Goal: Information Seeking & Learning: Check status

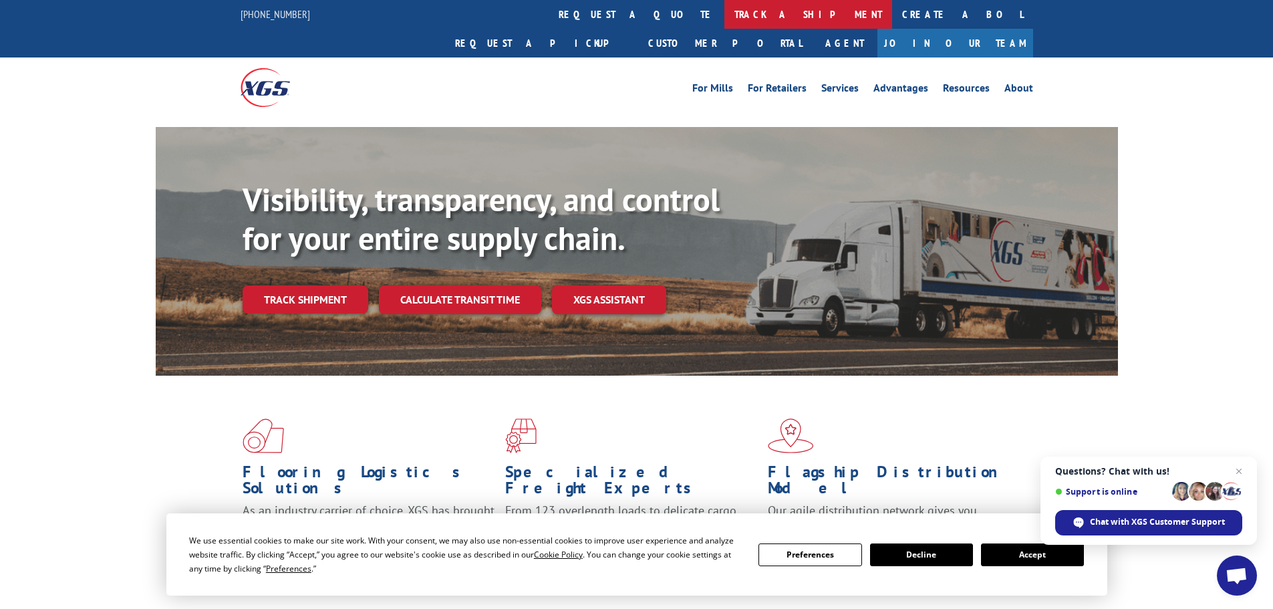
click at [724, 13] on link "track a shipment" at bounding box center [808, 14] width 168 height 29
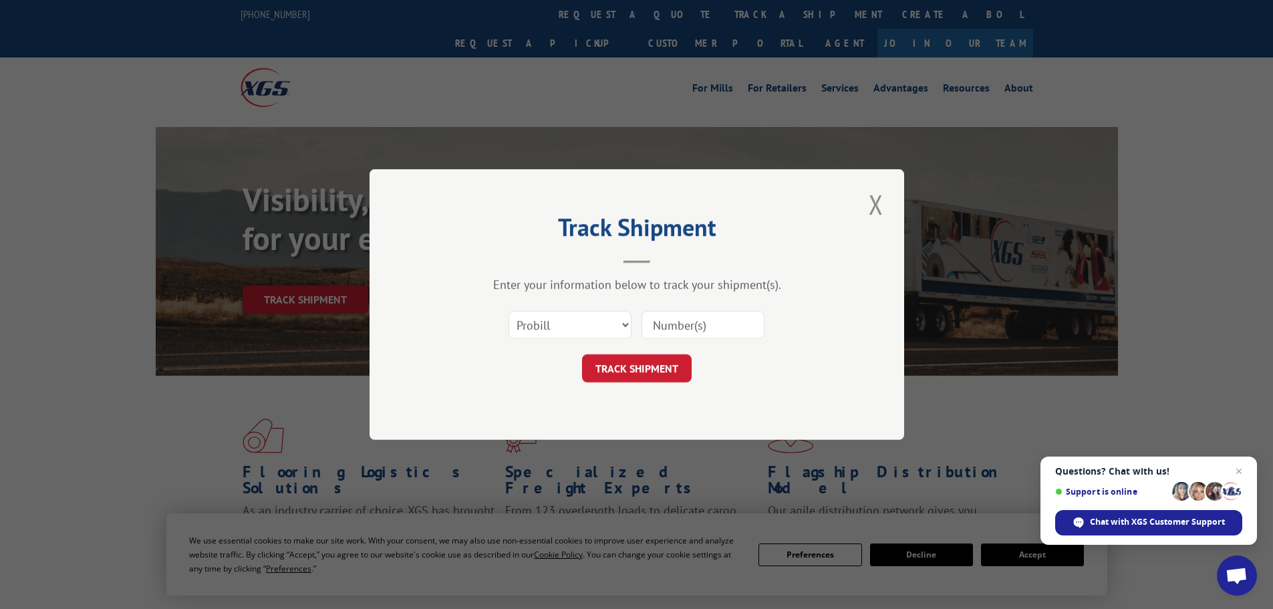
click at [682, 323] on input at bounding box center [703, 325] width 123 height 28
paste input "17153295"
type input "17153295"
click at [652, 357] on button "TRACK SHIPMENT" at bounding box center [637, 368] width 110 height 28
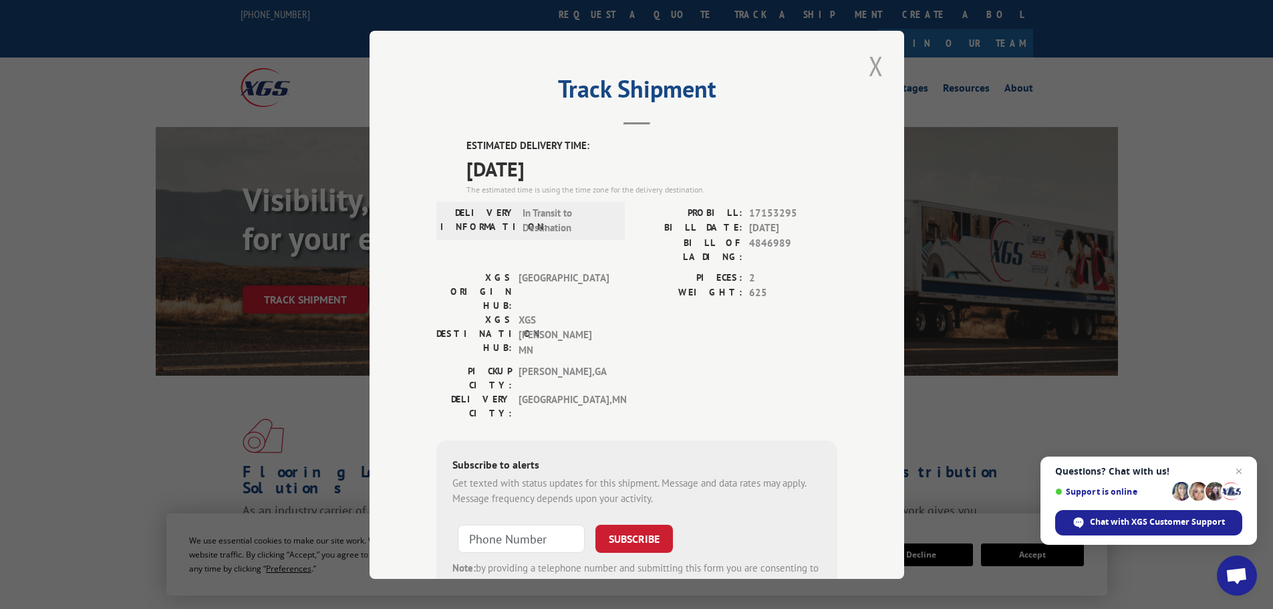
click at [871, 61] on button "Close modal" at bounding box center [876, 65] width 23 height 37
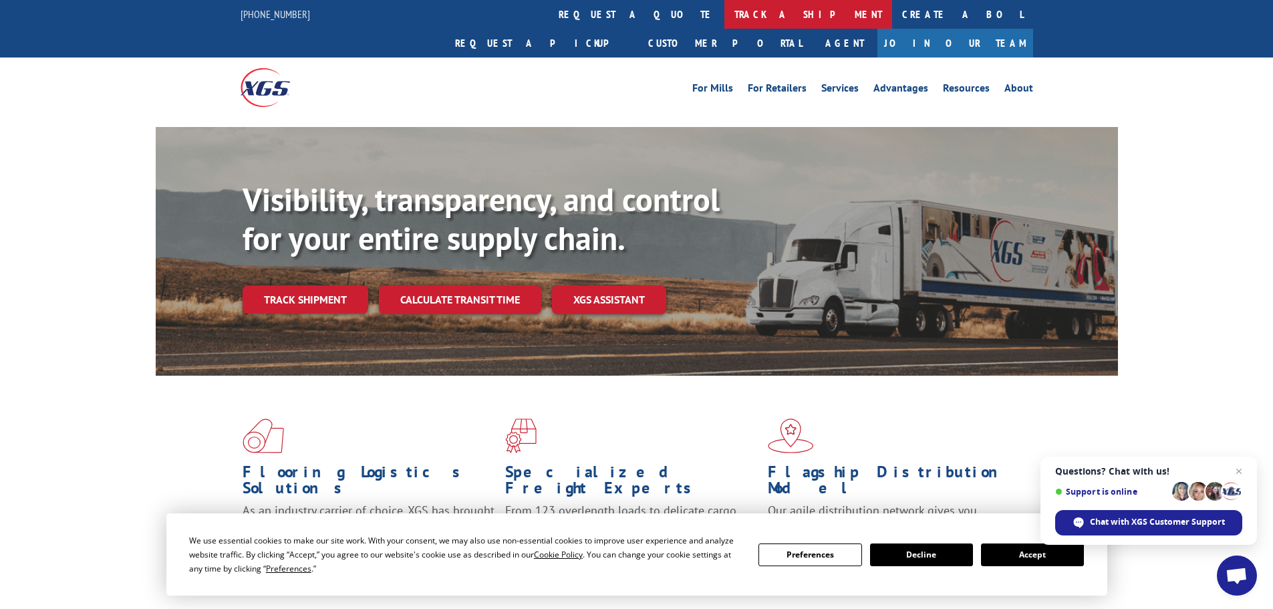
click at [724, 21] on link "track a shipment" at bounding box center [808, 14] width 168 height 29
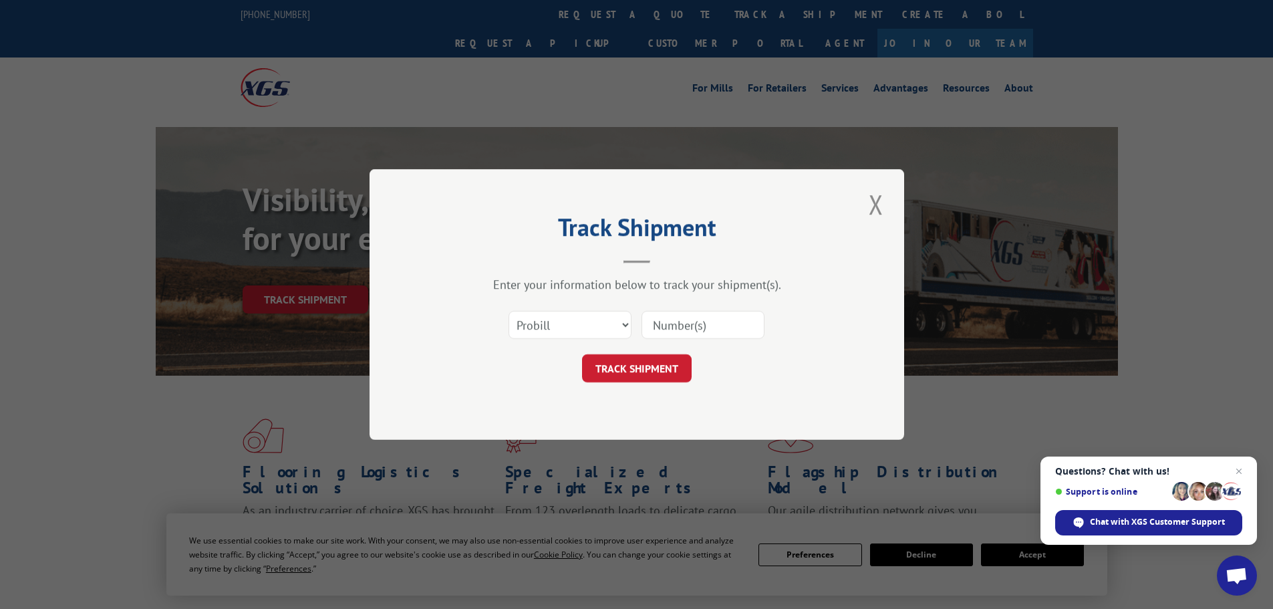
click at [684, 329] on input at bounding box center [703, 325] width 123 height 28
paste input "17153295"
type input "17153295"
click at [654, 365] on button "TRACK SHIPMENT" at bounding box center [637, 368] width 110 height 28
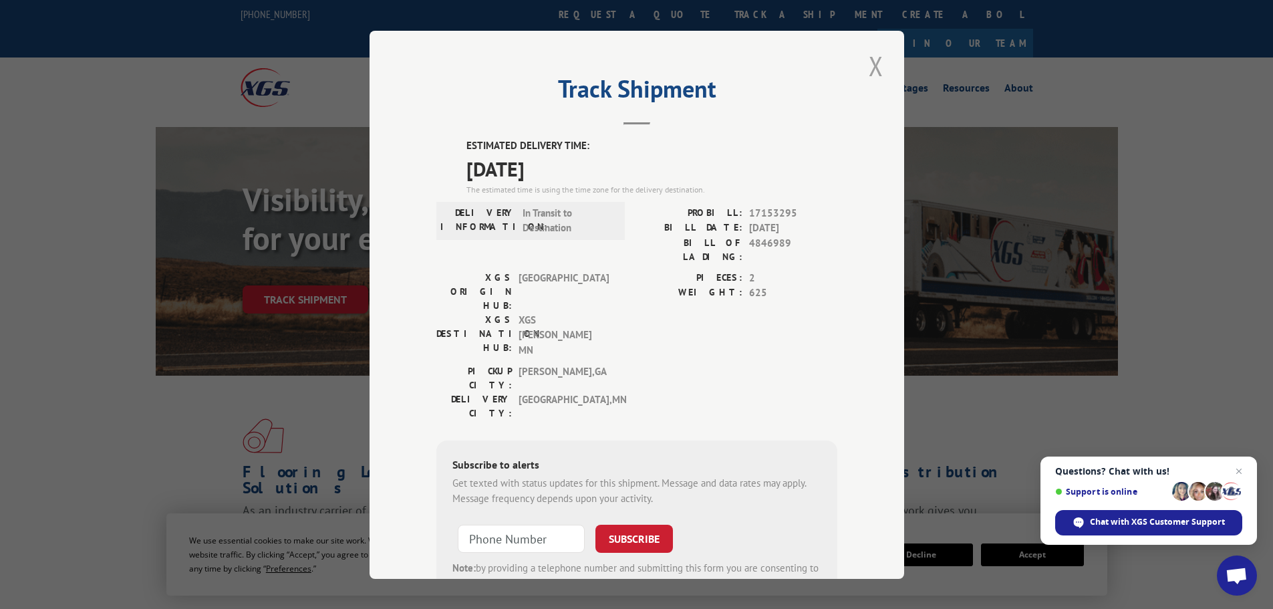
click at [868, 57] on button "Close modal" at bounding box center [876, 65] width 23 height 37
